Goal: Task Accomplishment & Management: Manage account settings

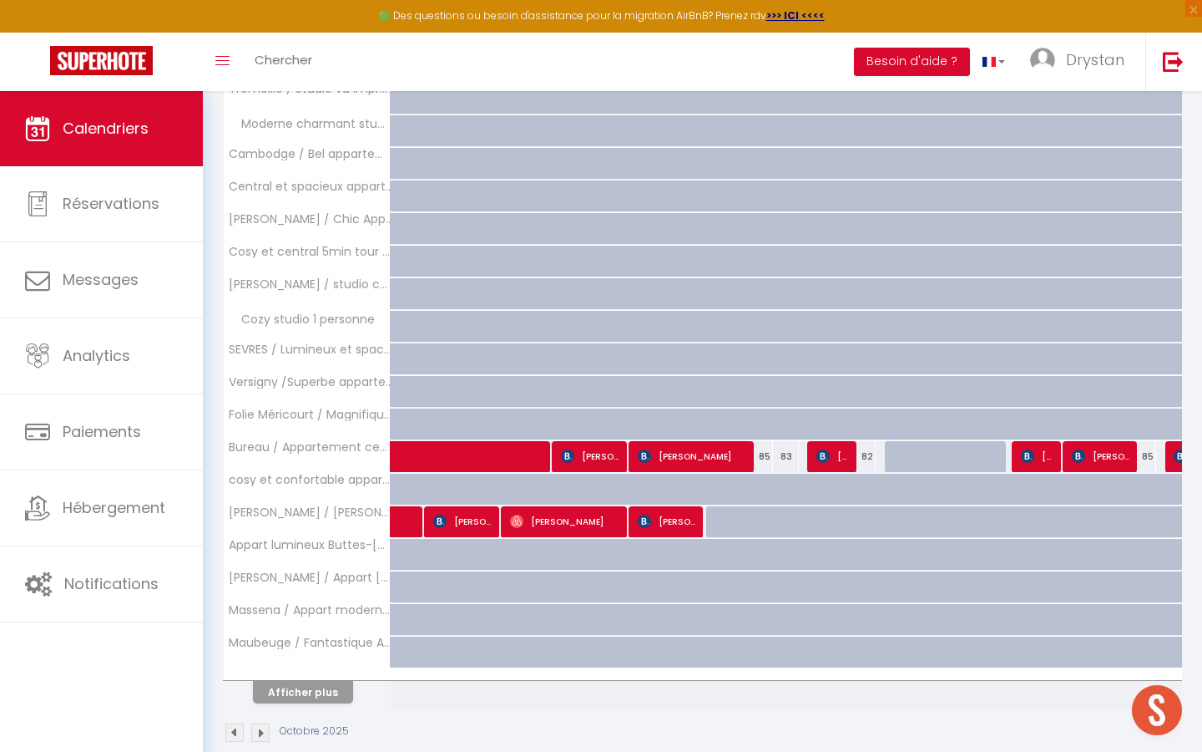
scroll to position [1177, 0]
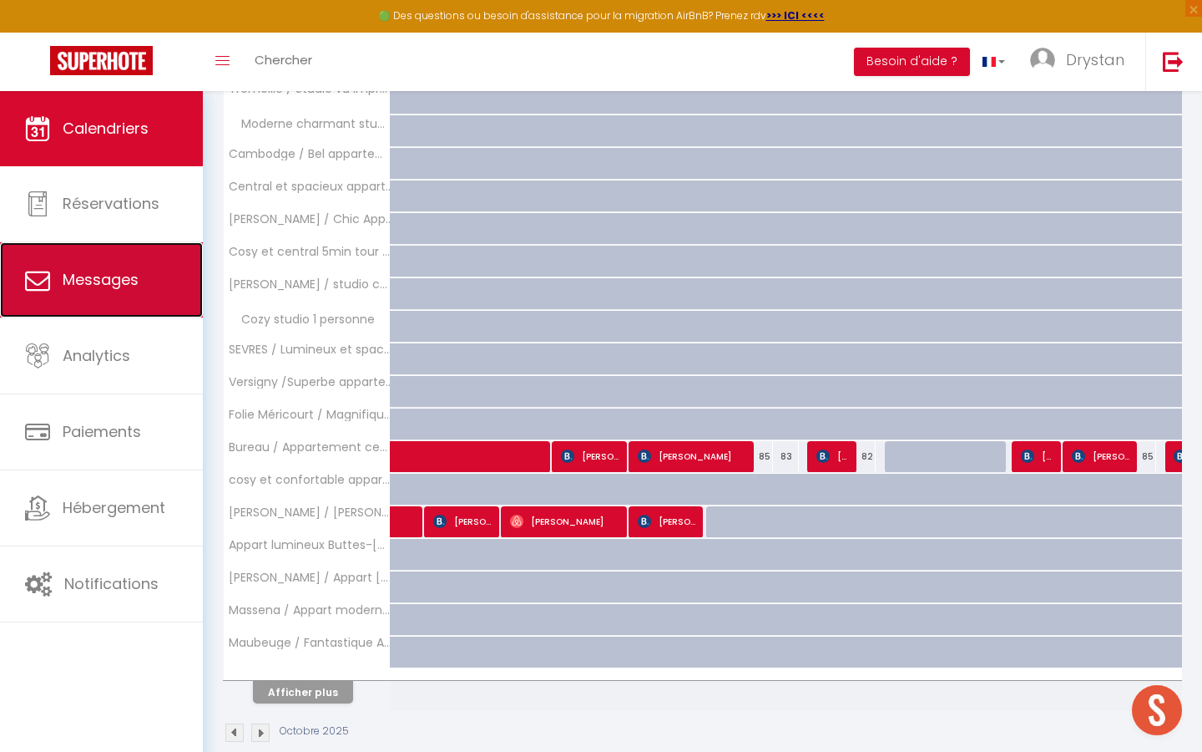
click at [154, 275] on link "Messages" at bounding box center [101, 279] width 203 height 75
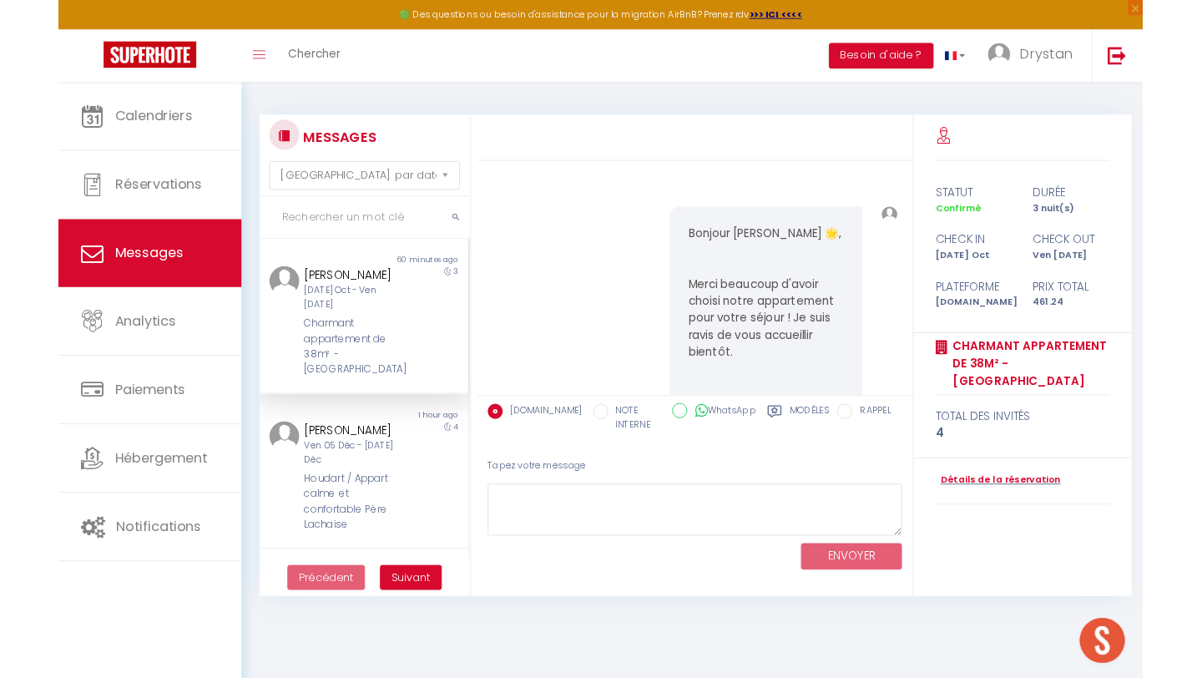
scroll to position [12788, 0]
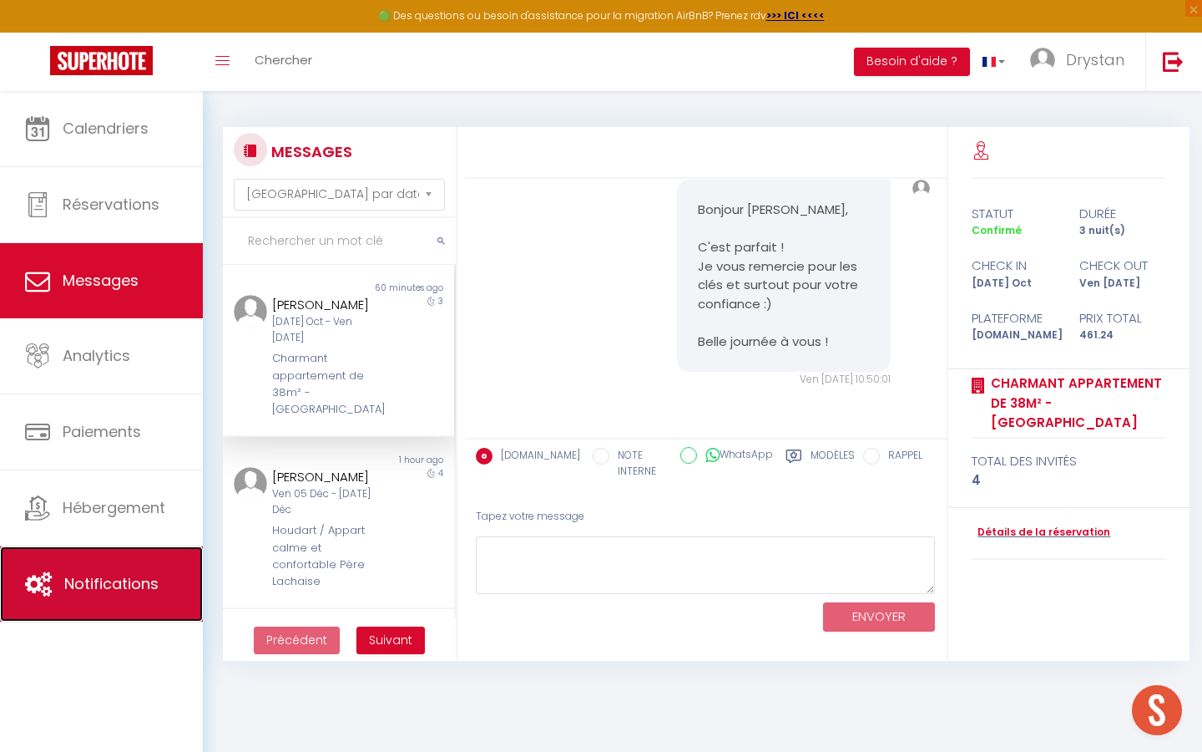
click at [109, 555] on link "Notifications" at bounding box center [101, 583] width 203 height 75
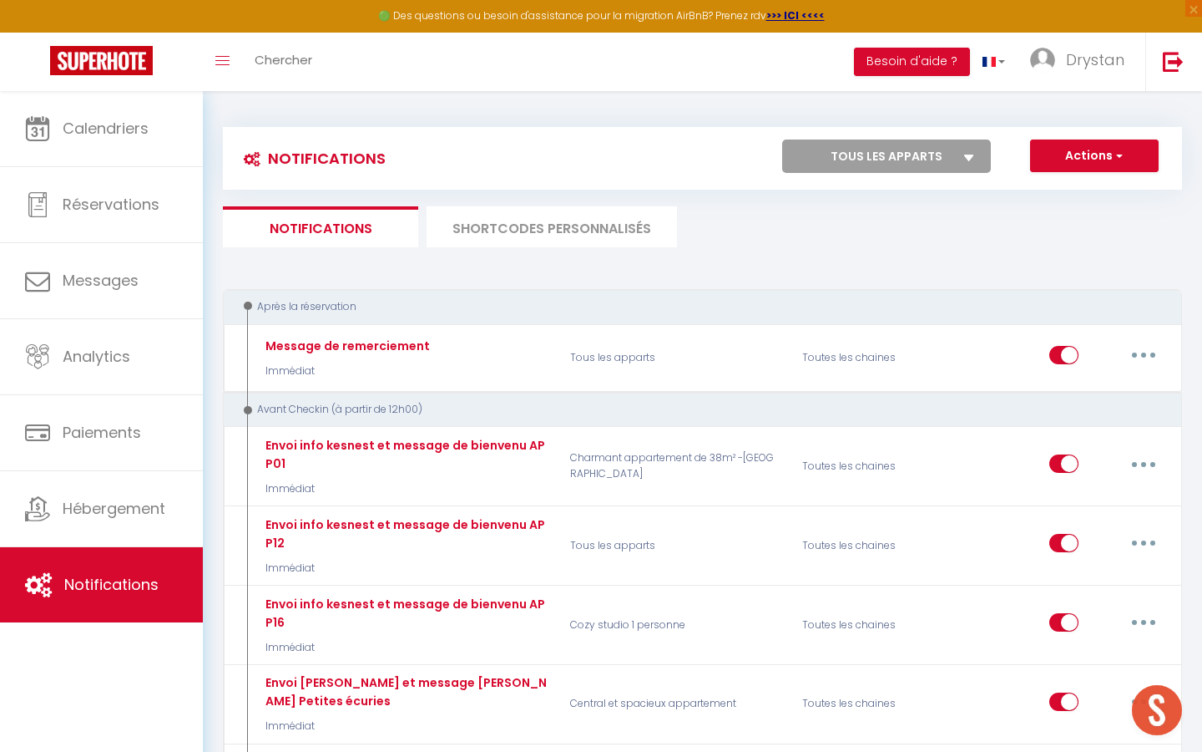
select select
checkbox input "false"
select select
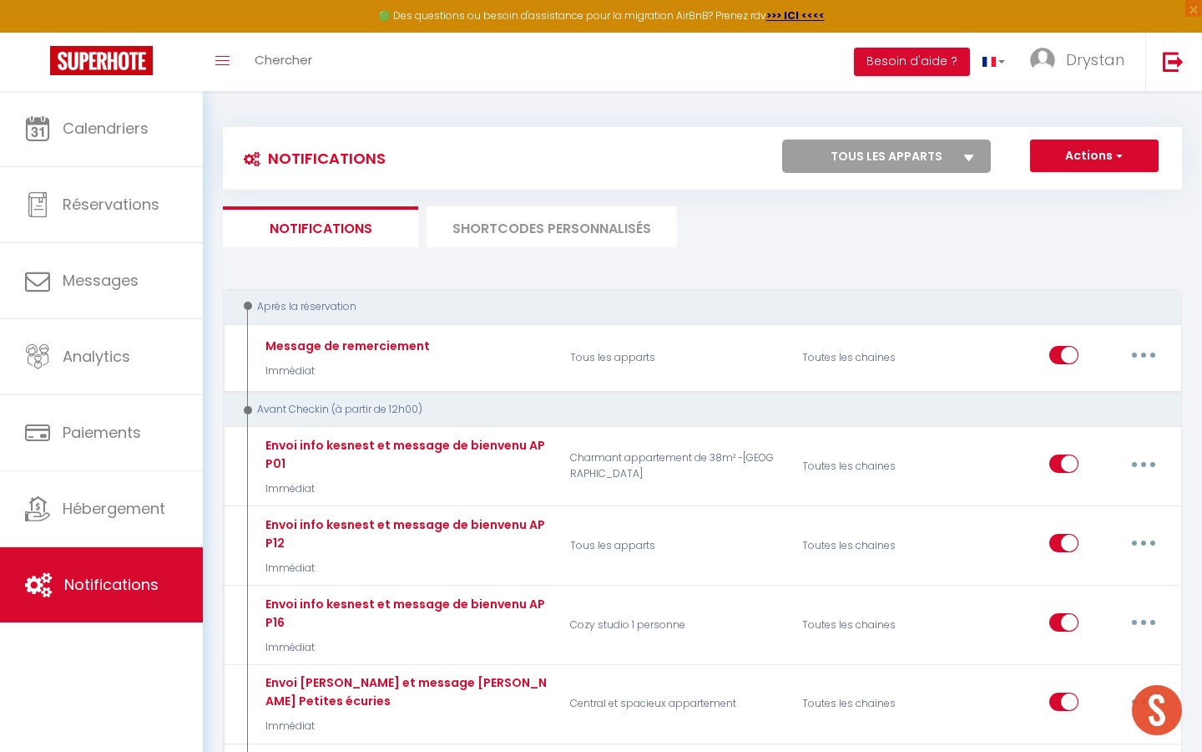
checkbox input "false"
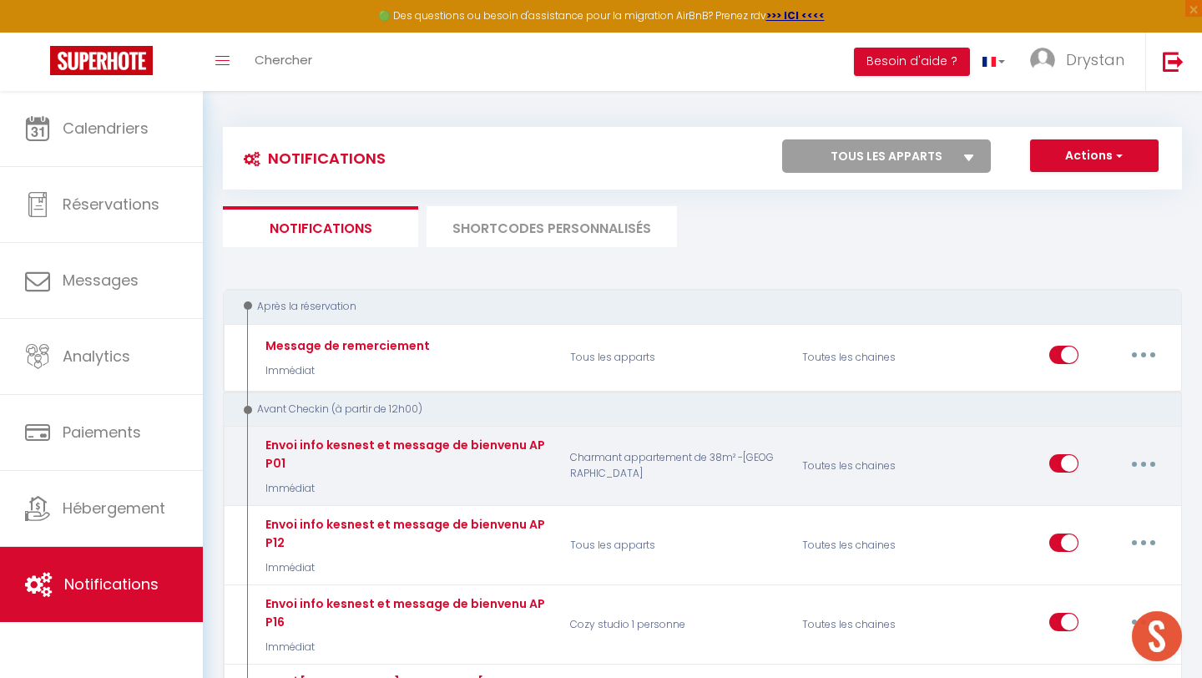
scroll to position [2499, 0]
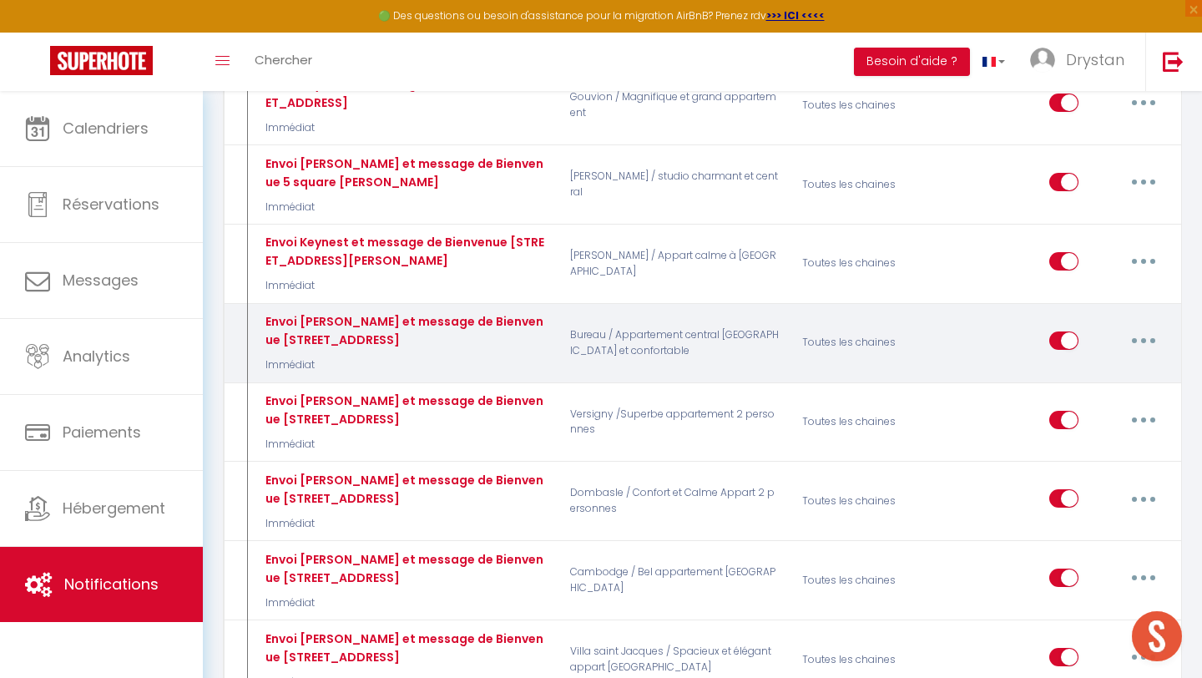
click at [1137, 343] on button "button" at bounding box center [1144, 340] width 47 height 27
click at [1082, 380] on link "Editer" at bounding box center [1101, 378] width 124 height 28
type input "Envoi [PERSON_NAME] et message de Bienvenue [STREET_ADDRESS]"
select select "Immédiat"
select select
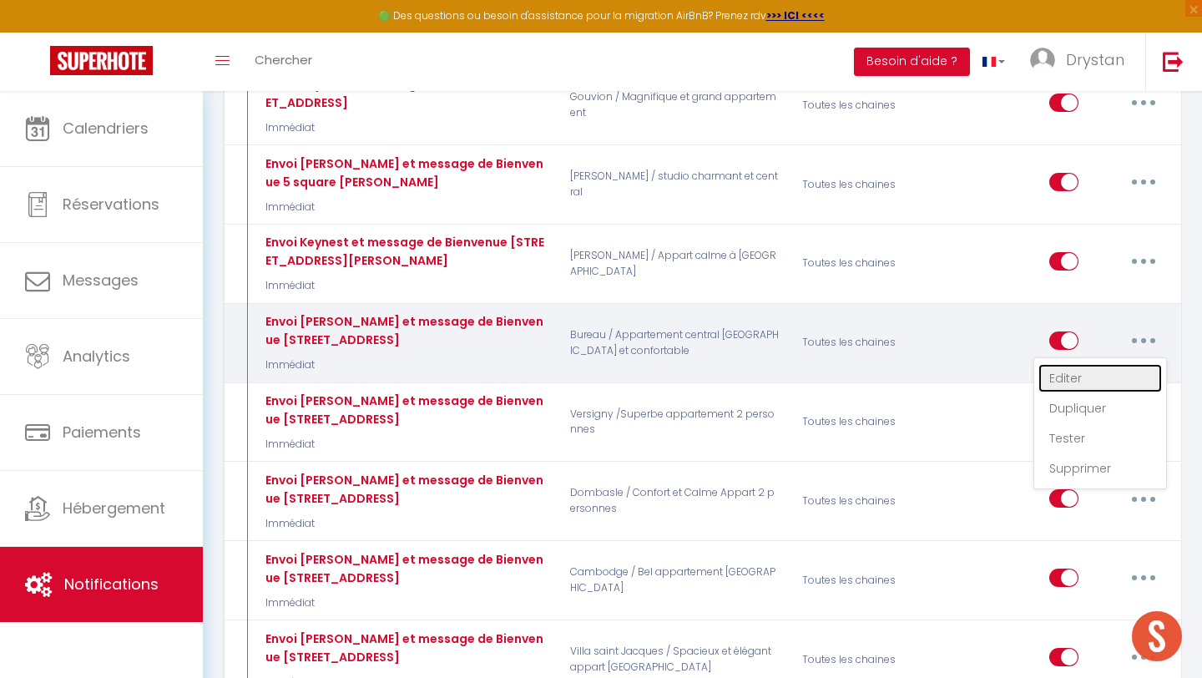
checkbox input "true"
checkbox input "false"
radio input "true"
type input "Bienvenue dans votre appartement au [STREET_ADDRESS]"
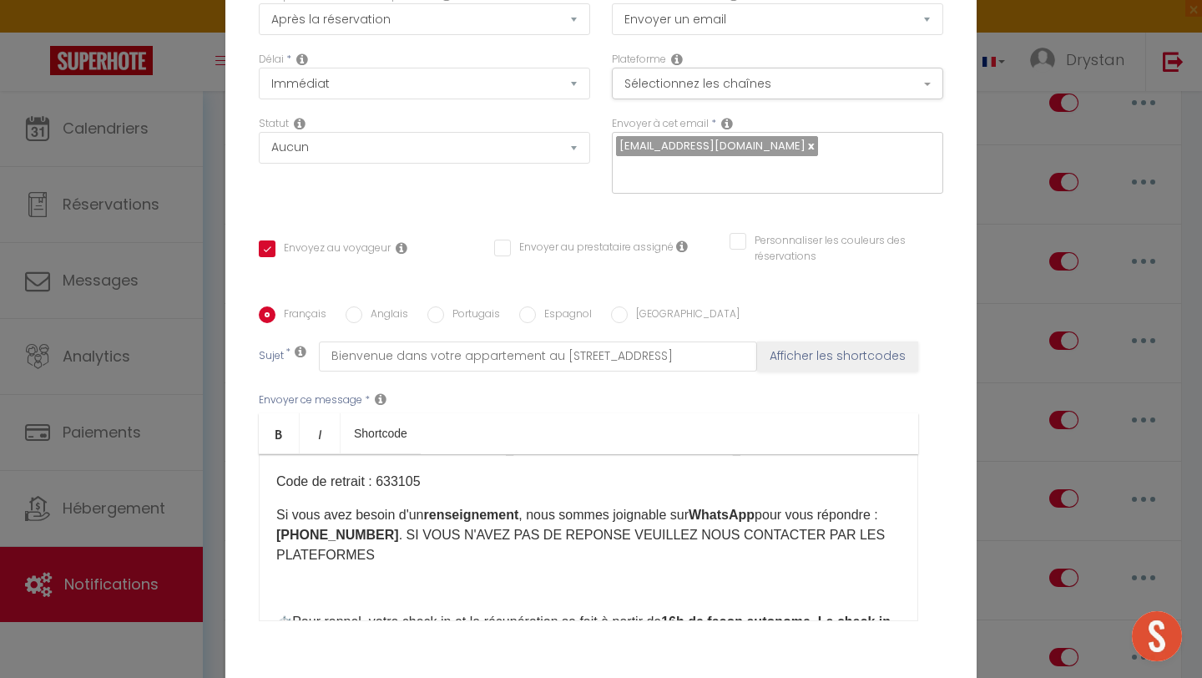
scroll to position [163, 0]
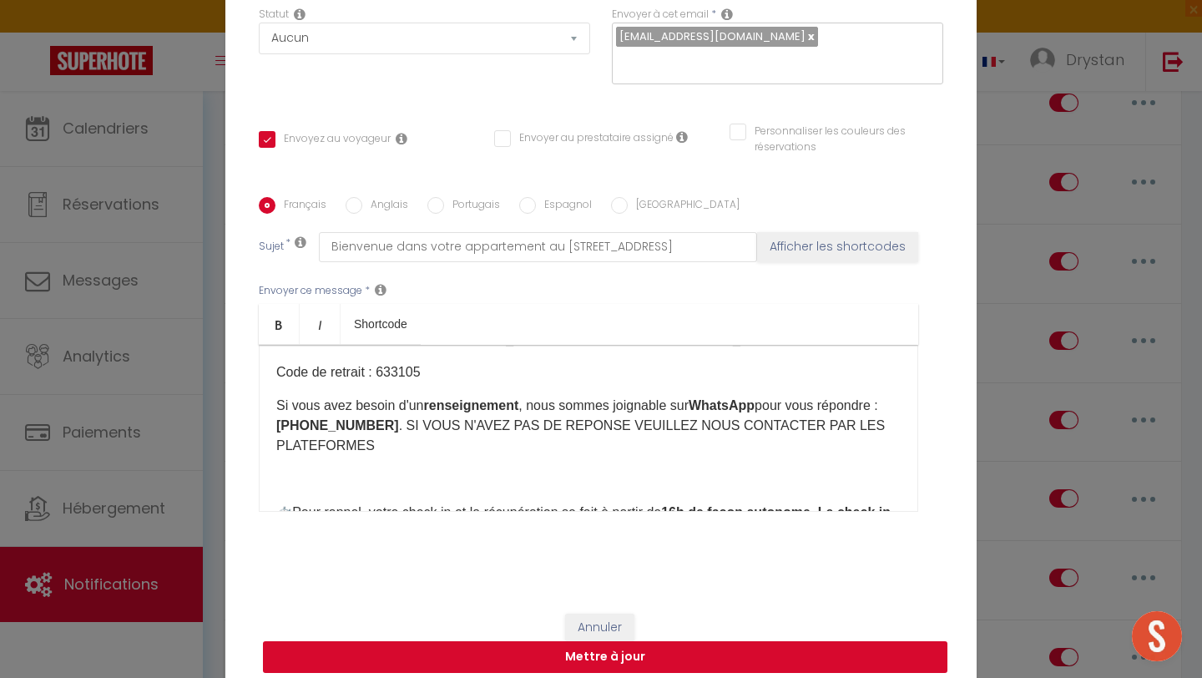
click at [529, 648] on button "Mettre à jour" at bounding box center [605, 657] width 685 height 32
